Goal: Information Seeking & Learning: Learn about a topic

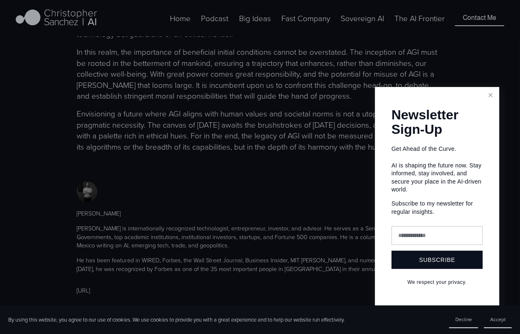
scroll to position [705, 0]
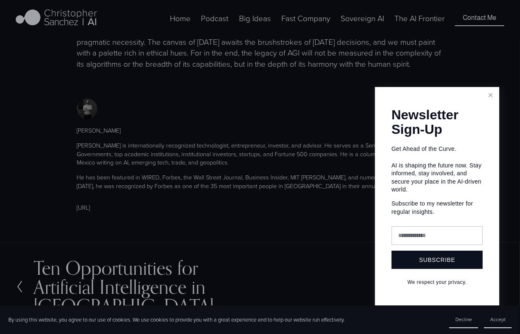
click at [492, 98] on link "Close" at bounding box center [491, 95] width 15 height 15
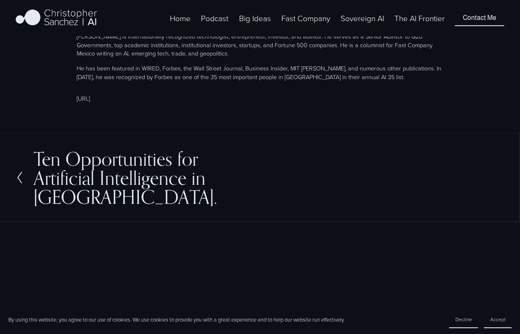
scroll to position [829, 0]
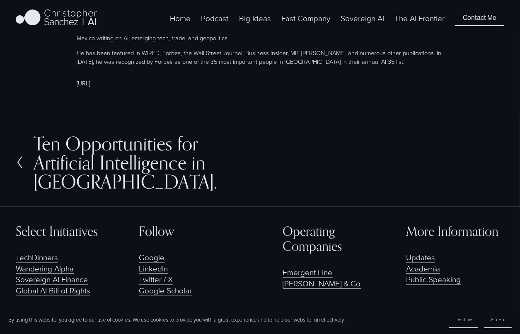
click at [90, 87] on link "[URL]" at bounding box center [83, 83] width 13 height 8
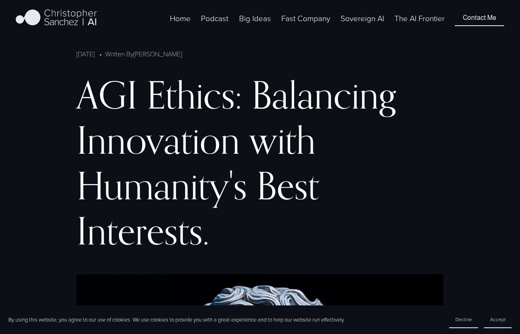
scroll to position [0, 0]
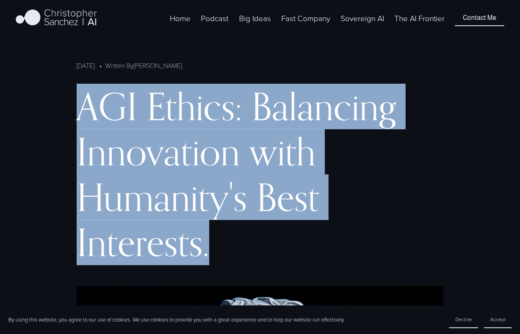
drag, startPoint x: 101, startPoint y: 109, endPoint x: 209, endPoint y: 254, distance: 180.9
click at [210, 254] on h1 "AGI Ethics: Balancing Innovation with Humanity's Best Interests." at bounding box center [260, 175] width 367 height 182
copy h1 "AGI Ethics: Balancing Innovation with Humanity's Best Interests."
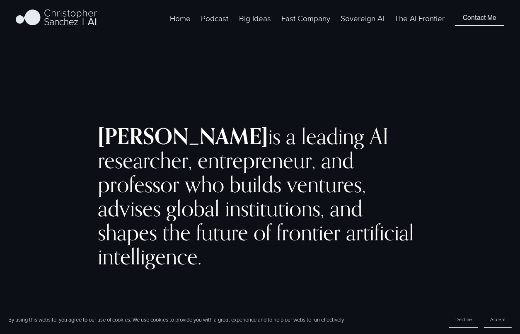
click at [444, 92] on div "Christopher Sanchez is a leading AI researcher, entrepreneur, and professor who…" at bounding box center [260, 204] width 520 height 250
click at [398, 46] on div "Christopher Sanchez is a leading AI researcher, entrepreneur, and professor who…" at bounding box center [260, 204] width 520 height 318
